Goal: Task Accomplishment & Management: Use online tool/utility

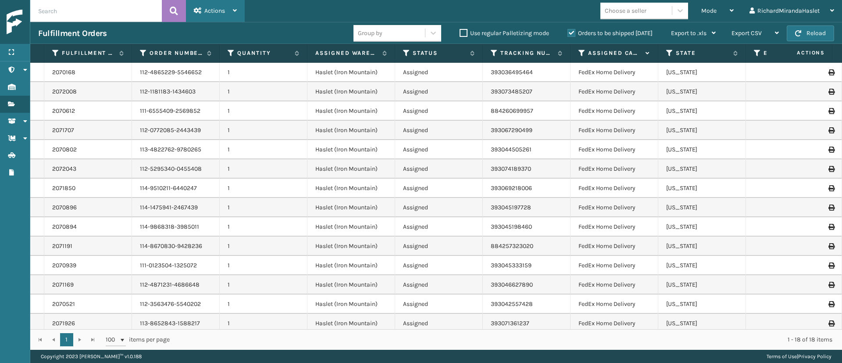
click at [234, 12] on icon at bounding box center [235, 10] width 4 height 6
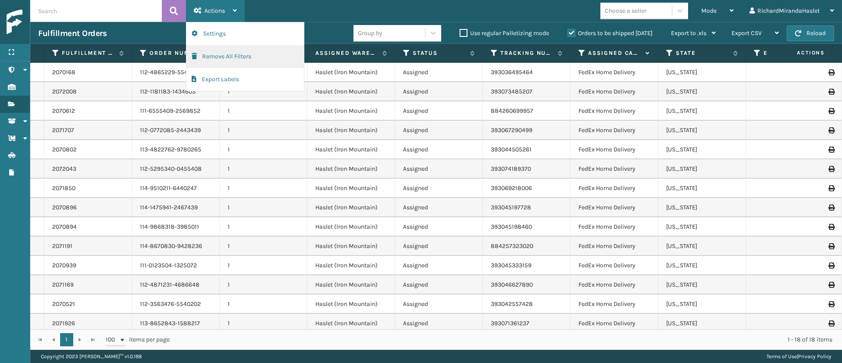
click at [229, 54] on button "Remove All Filters" at bounding box center [245, 56] width 118 height 23
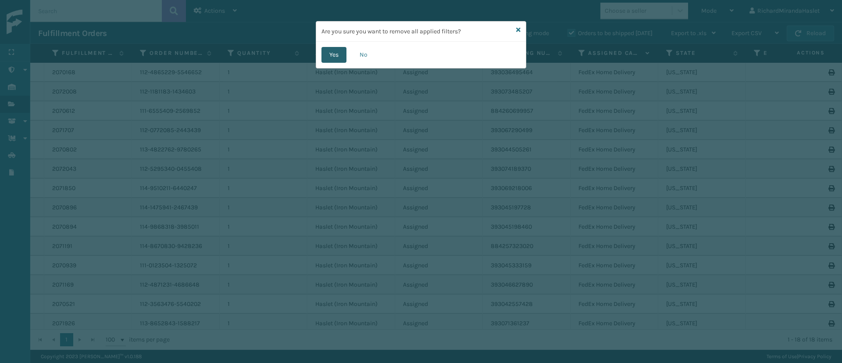
click at [331, 56] on button "Yes" at bounding box center [334, 55] width 25 height 16
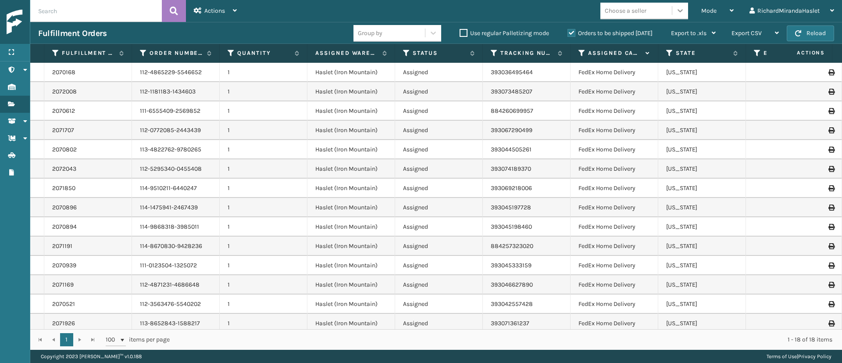
click at [681, 13] on icon at bounding box center [680, 10] width 9 height 9
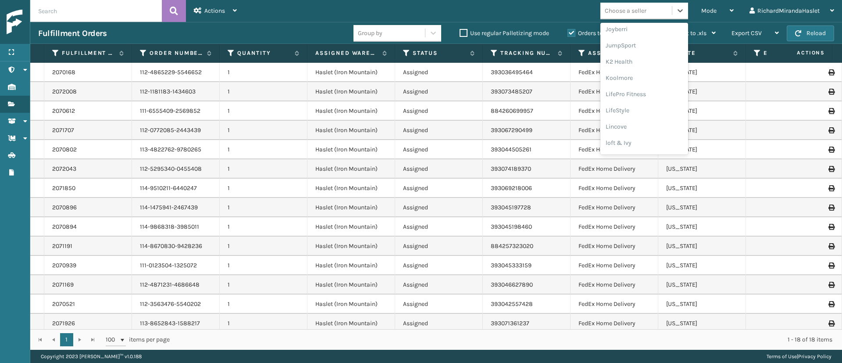
scroll to position [278, 0]
click at [642, 7] on div "Choose a seller" at bounding box center [626, 10] width 42 height 9
click at [639, 11] on div "Choose a seller" at bounding box center [626, 10] width 42 height 9
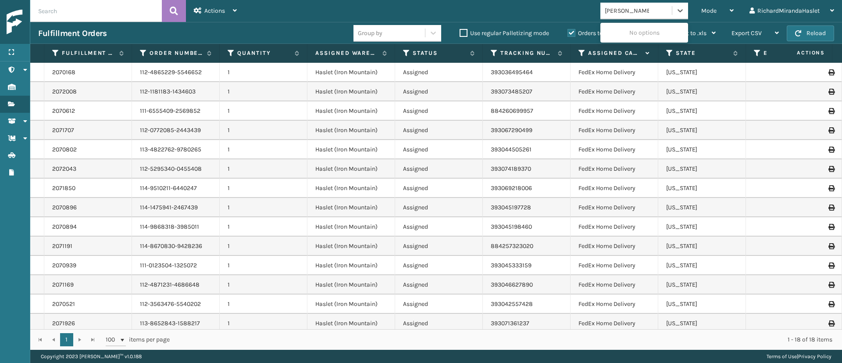
type input "[PERSON_NAME] brands"
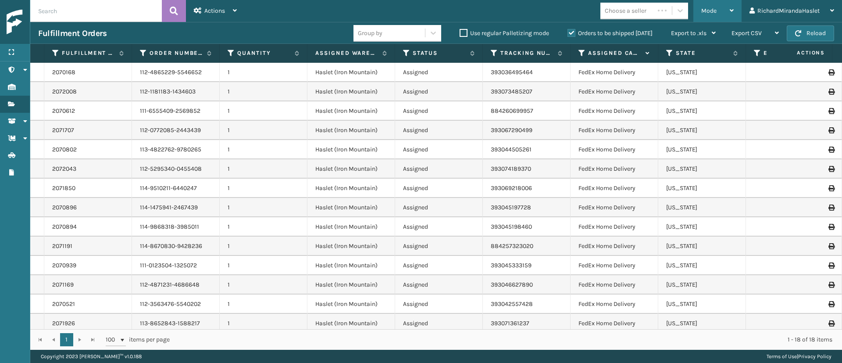
click at [707, 9] on span "Mode" at bounding box center [708, 10] width 15 height 7
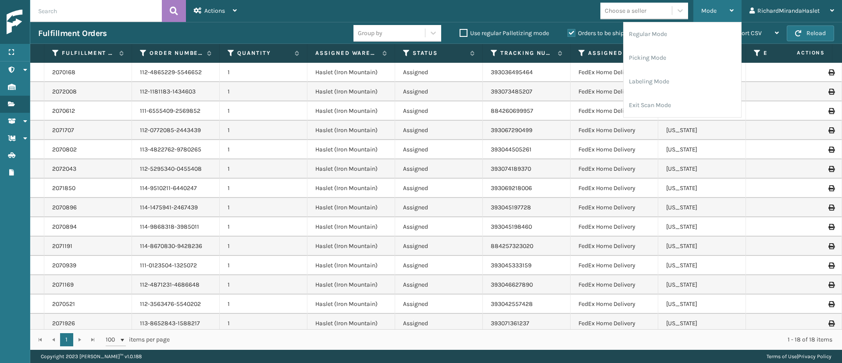
click at [707, 9] on span "Mode" at bounding box center [708, 10] width 15 height 7
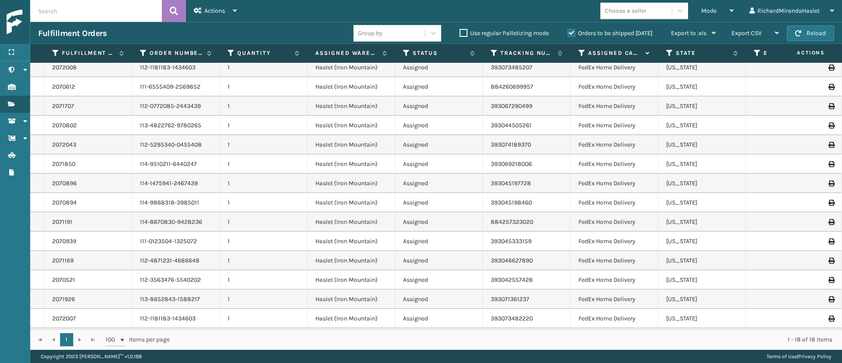
scroll to position [0, 0]
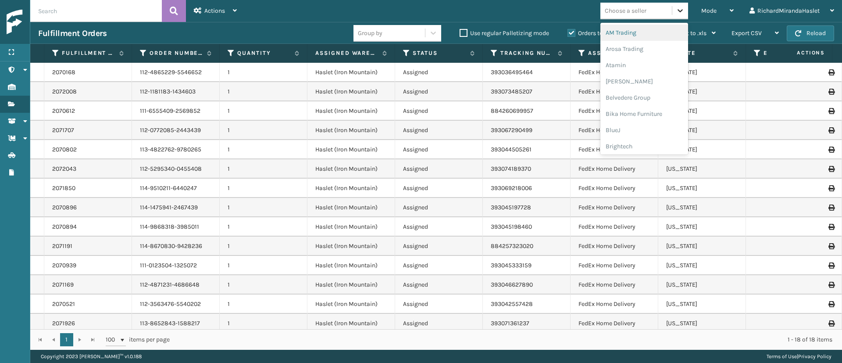
click at [678, 14] on icon at bounding box center [680, 10] width 9 height 9
click at [714, 13] on span "Mode" at bounding box center [708, 10] width 15 height 7
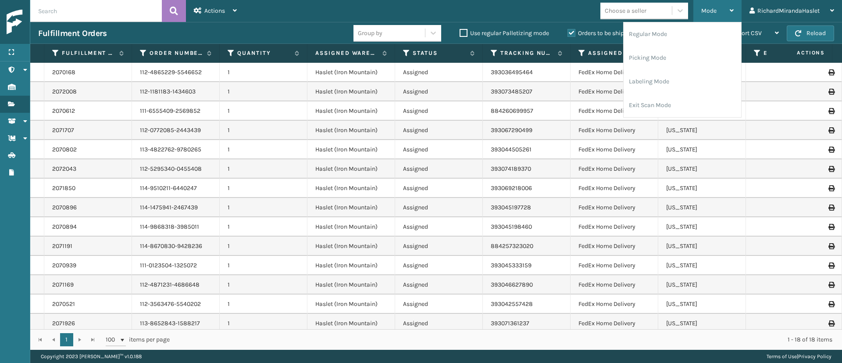
click at [721, 16] on div "Mode" at bounding box center [717, 11] width 32 height 22
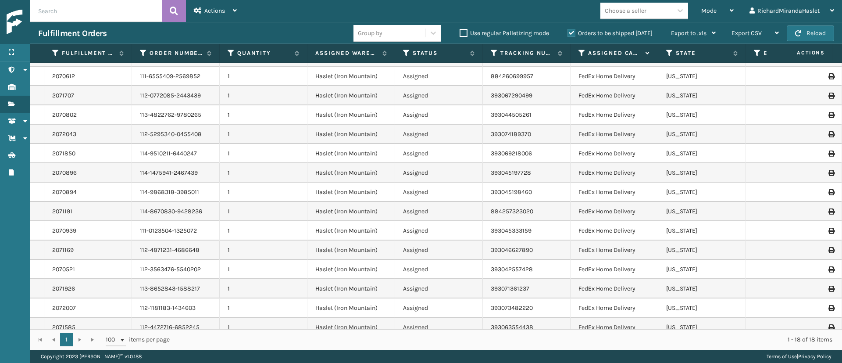
scroll to position [91, 0]
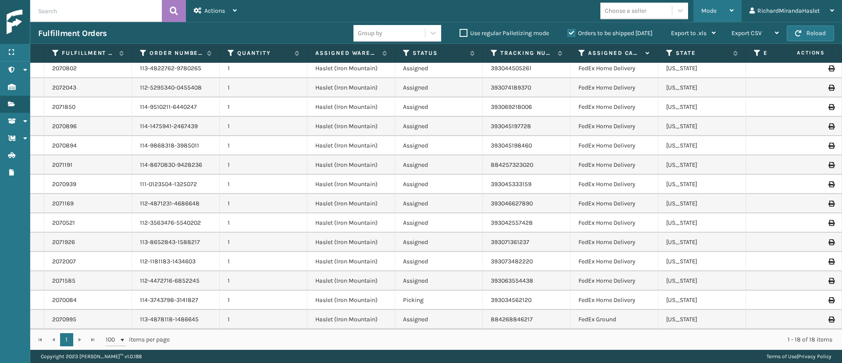
click at [716, 13] on span "Mode" at bounding box center [708, 10] width 15 height 7
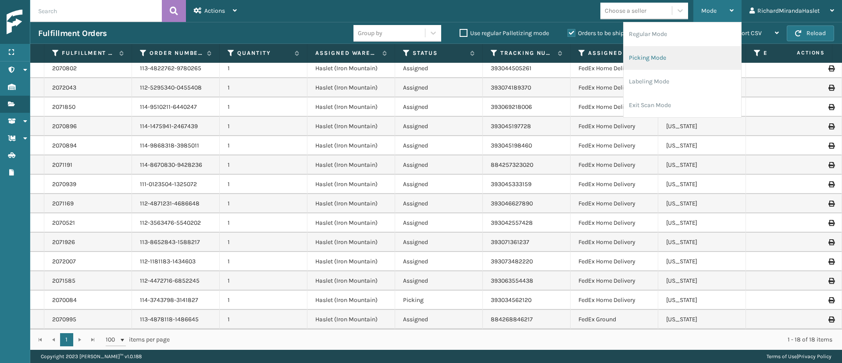
click at [687, 55] on li "Picking Mode" at bounding box center [683, 58] width 118 height 24
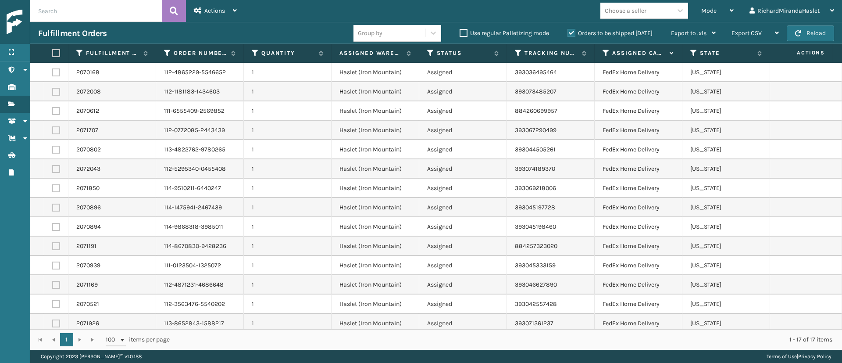
click at [513, 124] on td "393067290499" at bounding box center [551, 130] width 88 height 19
click at [713, 6] on div "Mode" at bounding box center [717, 11] width 32 height 22
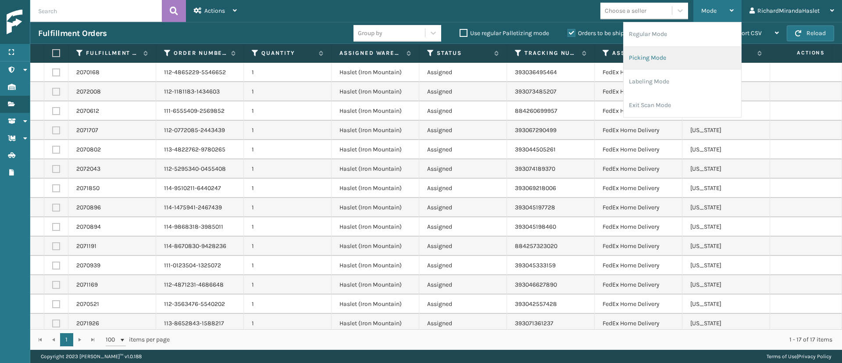
click at [671, 53] on li "Picking Mode" at bounding box center [683, 58] width 118 height 24
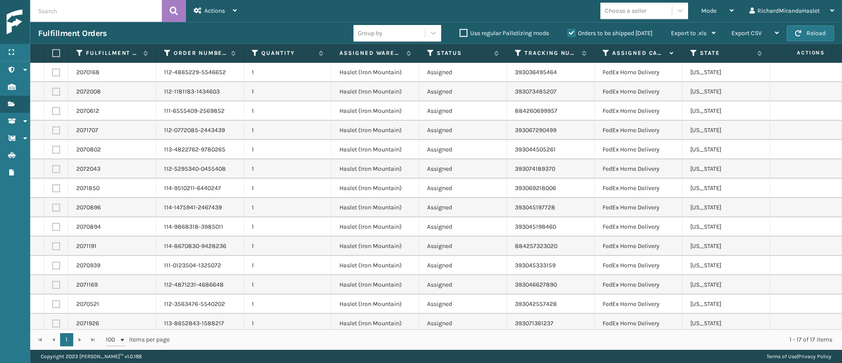
click at [55, 53] on label at bounding box center [54, 53] width 5 height 8
click at [53, 53] on input "checkbox" at bounding box center [52, 53] width 0 height 6
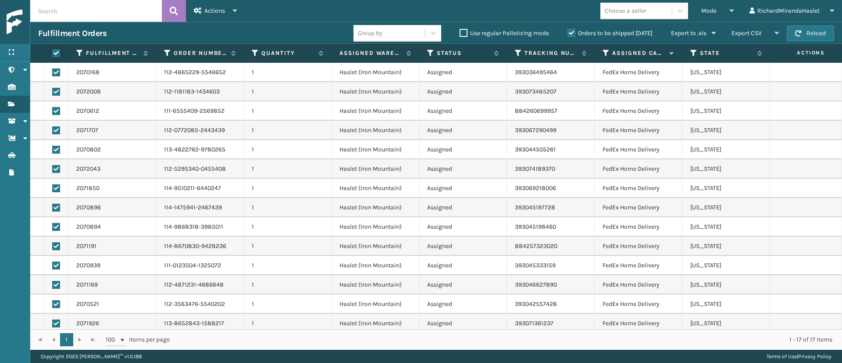
checkbox input "true"
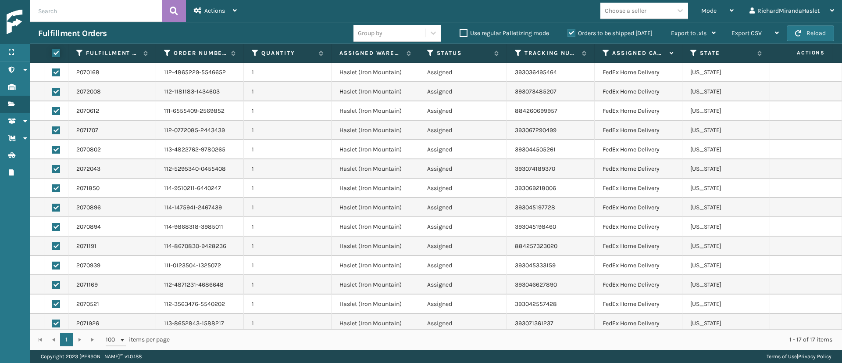
checkbox input "true"
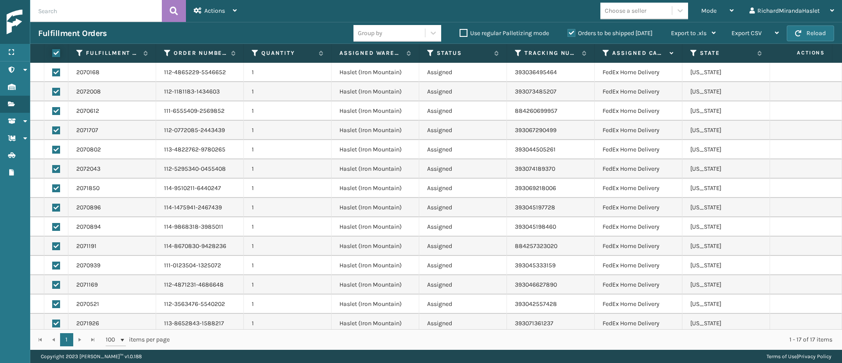
checkbox input "true"
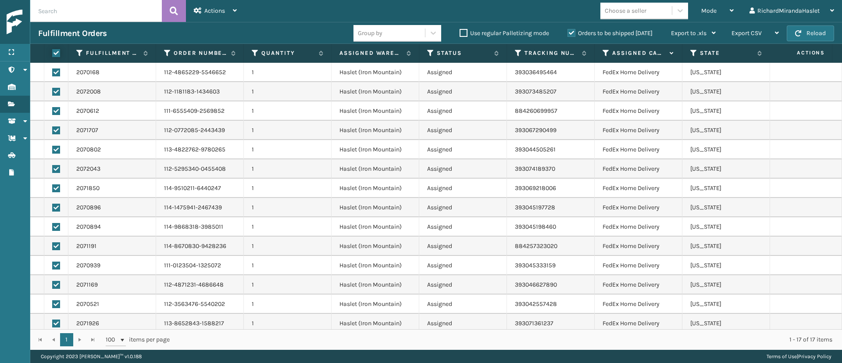
checkbox input "true"
click at [234, 14] on div "Actions" at bounding box center [215, 11] width 43 height 22
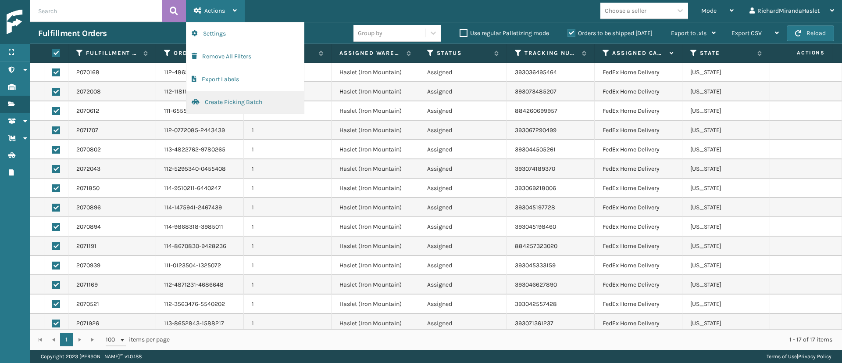
click at [241, 102] on button "Create Picking Batch" at bounding box center [245, 102] width 118 height 23
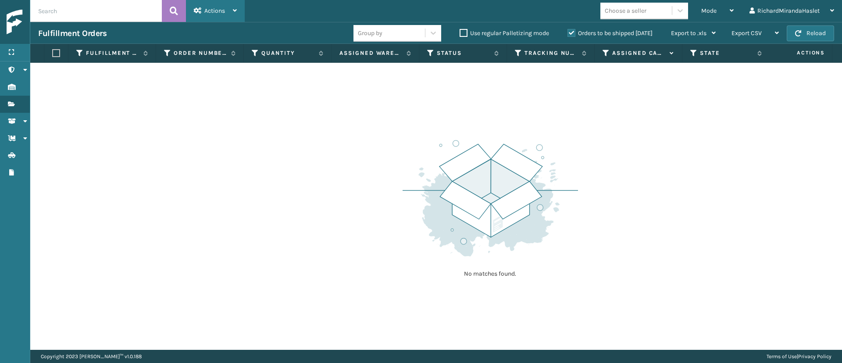
click at [224, 11] on span "Actions" at bounding box center [214, 10] width 21 height 7
